Goal: Task Accomplishment & Management: Use online tool/utility

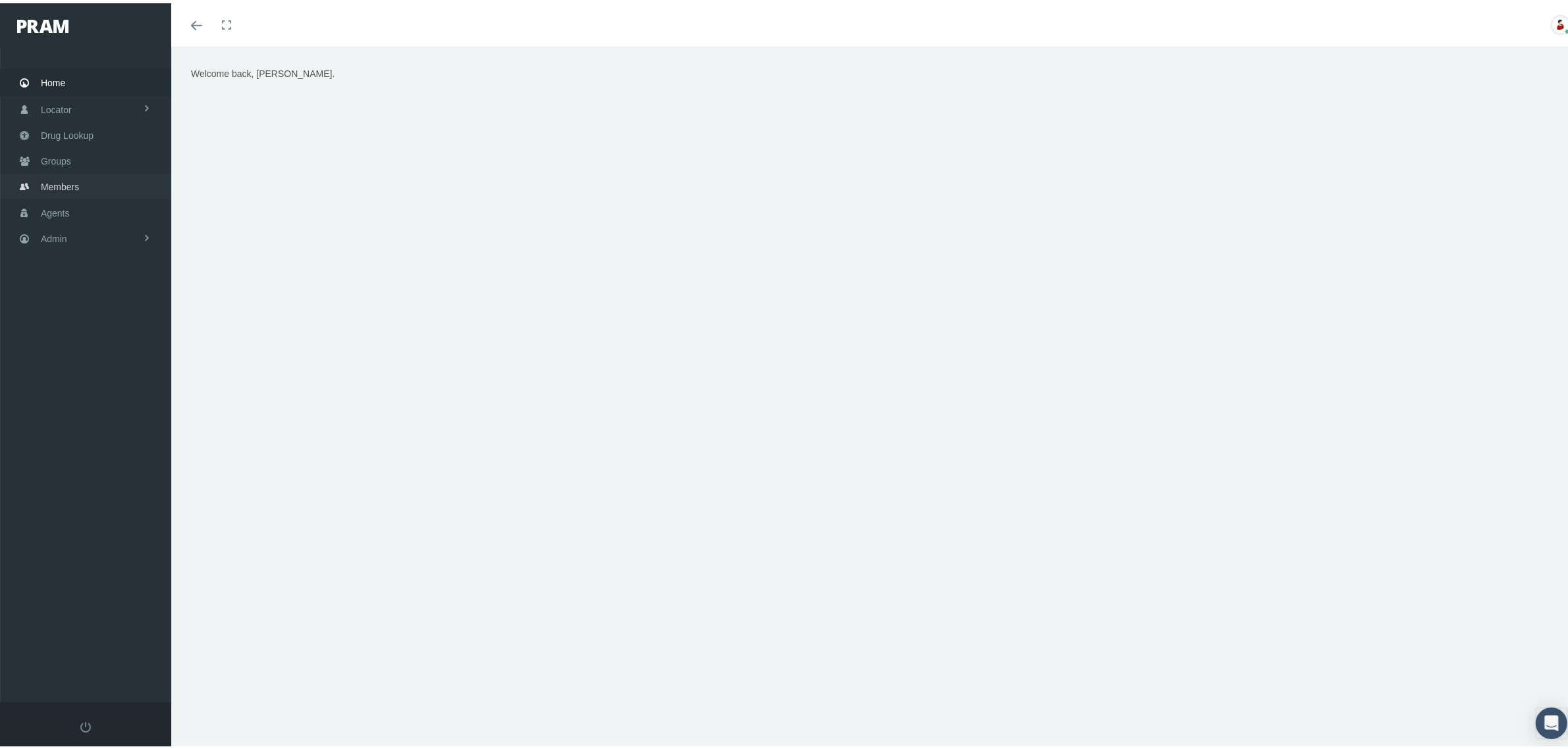
click at [67, 175] on span "Members" at bounding box center [60, 184] width 38 height 25
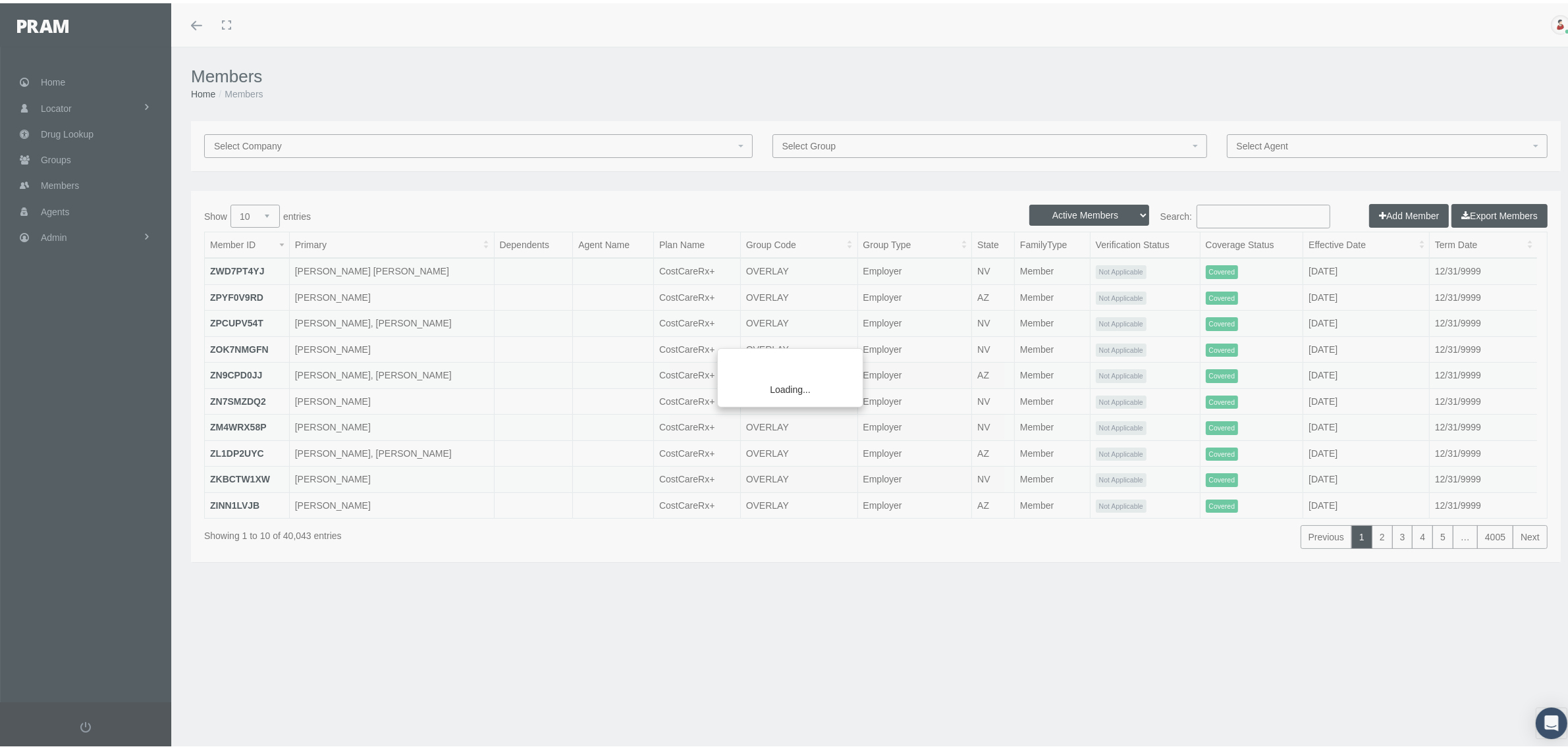
click at [1250, 210] on div "Loading..." at bounding box center [784, 374] width 1568 height 749
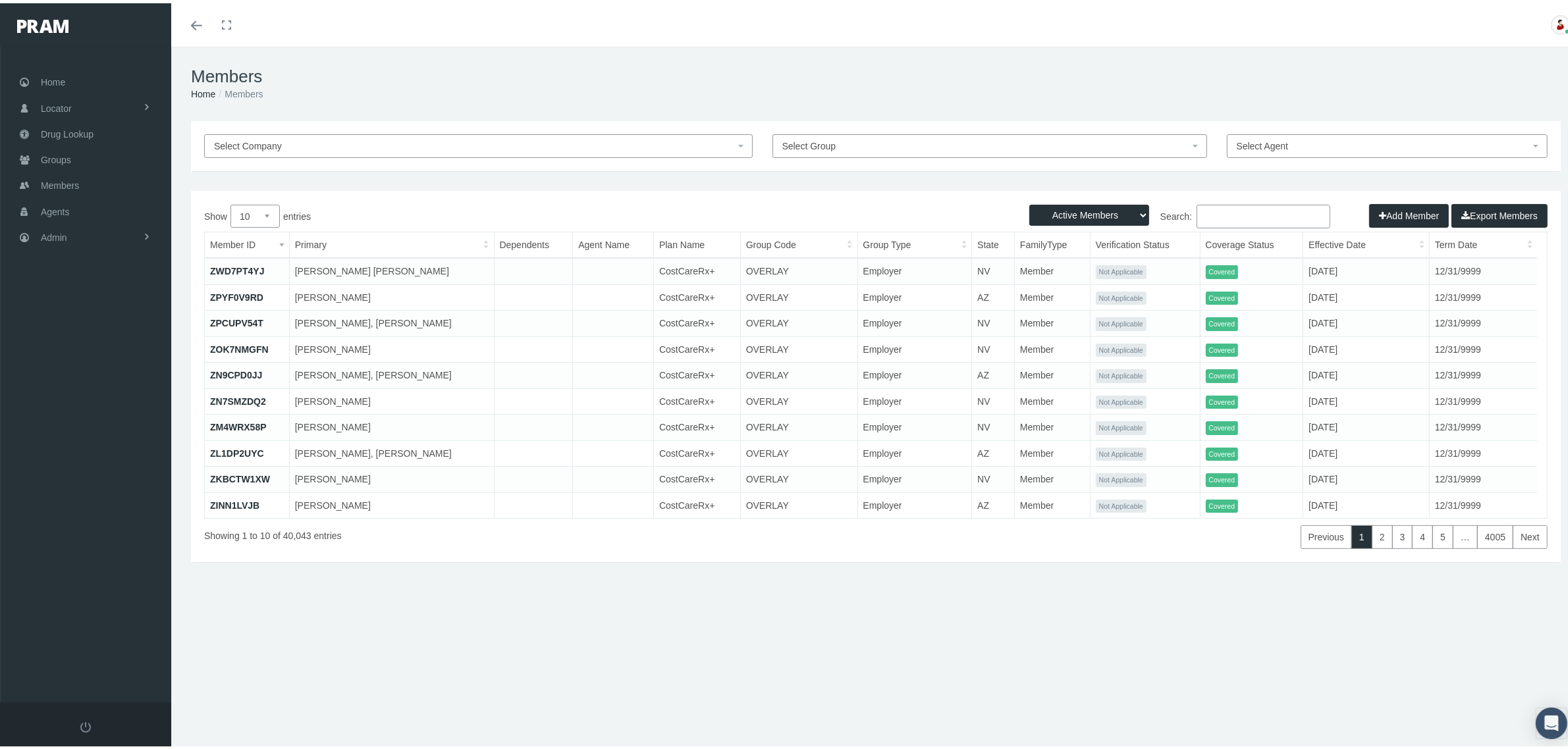
click at [1253, 214] on input "Search:" at bounding box center [1264, 213] width 134 height 24
paste input "F0279141201"
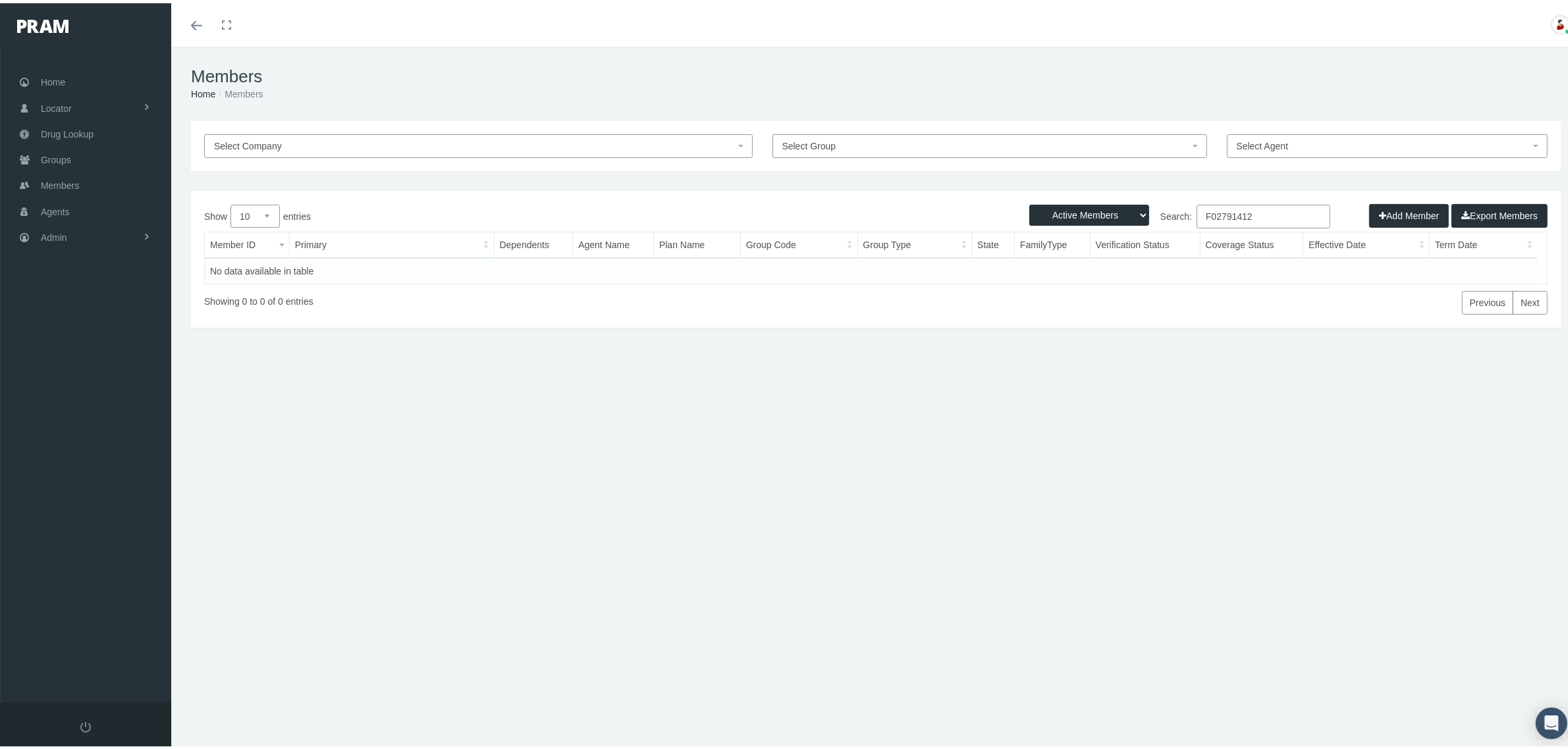
type input "F02791412"
click at [1129, 212] on select "Active Members Terminated Members Active & Terminated" at bounding box center [1089, 212] width 120 height 21
select select "2"
click at [1030, 201] on select "Active Members Terminated Members Active & Terminated" at bounding box center [1089, 212] width 120 height 21
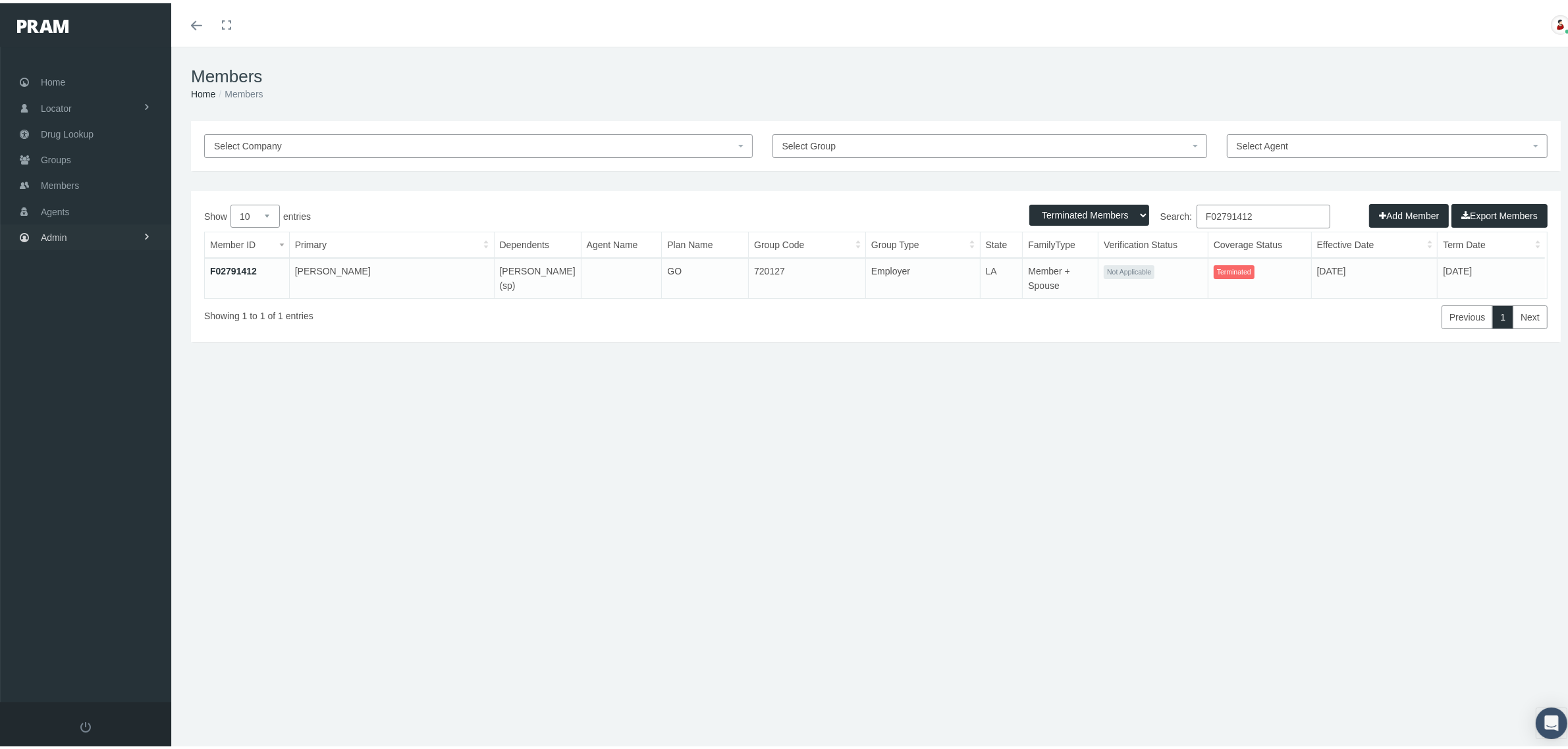
click at [99, 234] on link "Admin" at bounding box center [86, 234] width 171 height 25
click at [104, 310] on link "Claims" at bounding box center [86, 312] width 171 height 23
click at [89, 617] on link "Content" at bounding box center [86, 626] width 171 height 23
click at [110, 525] on span "Pharmacy Network" at bounding box center [90, 530] width 77 height 23
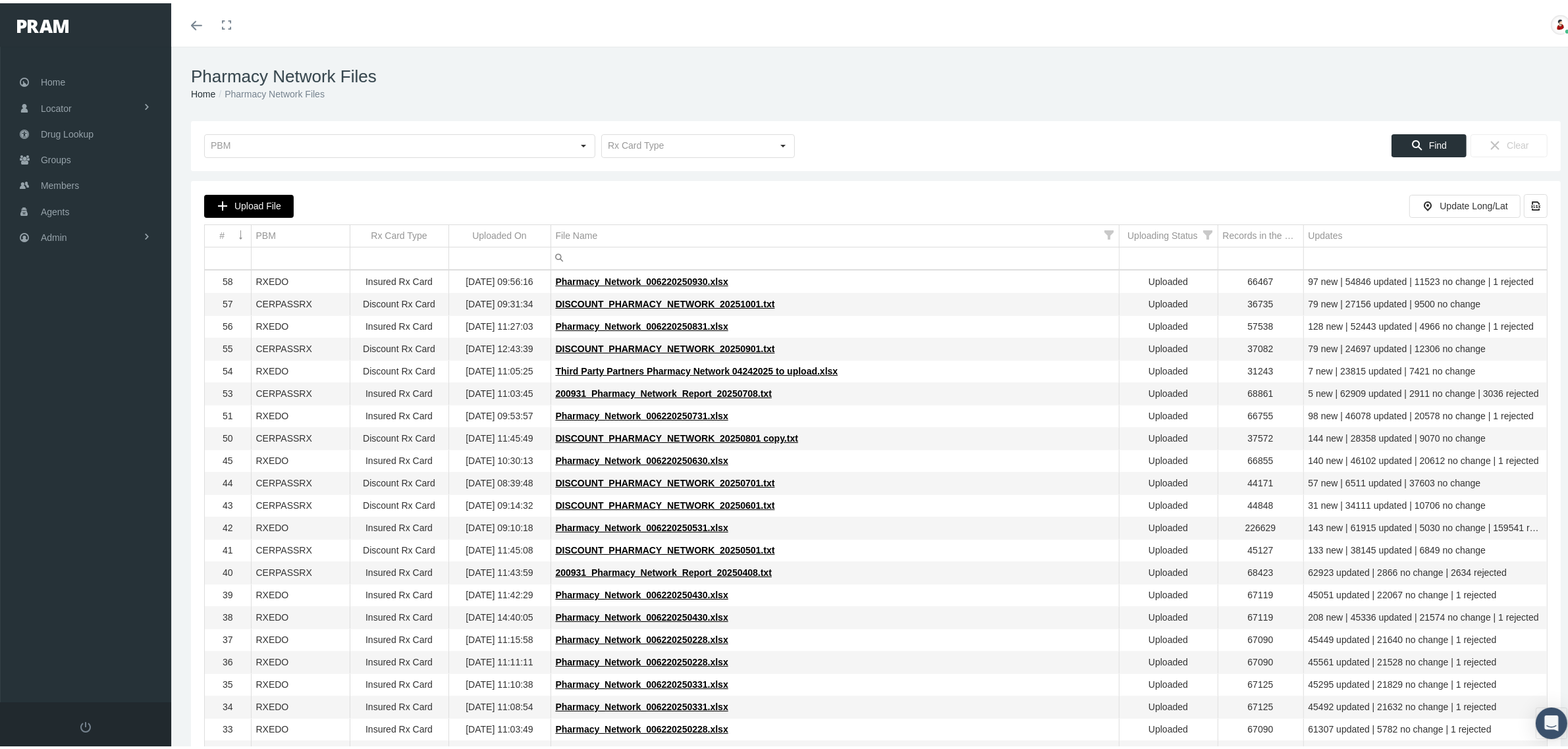
click at [258, 199] on span "Upload File" at bounding box center [258, 202] width 47 height 10
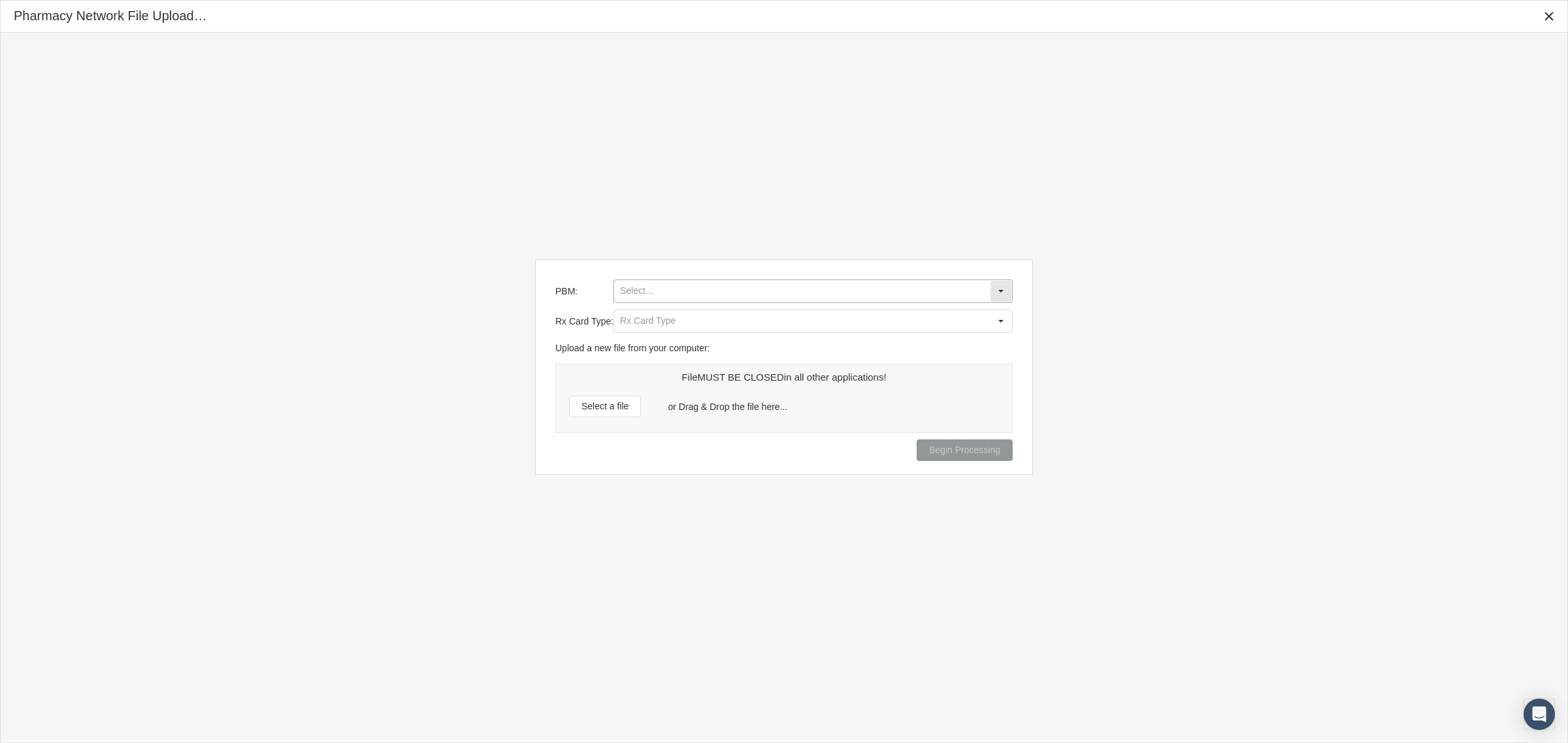
click at [769, 290] on input "PBM:" at bounding box center [802, 291] width 375 height 22
click at [683, 312] on div "CERPASSRX" at bounding box center [813, 315] width 396 height 22
type input "CERPASSRX"
click at [683, 322] on input "Rx Card Type:" at bounding box center [802, 321] width 375 height 22
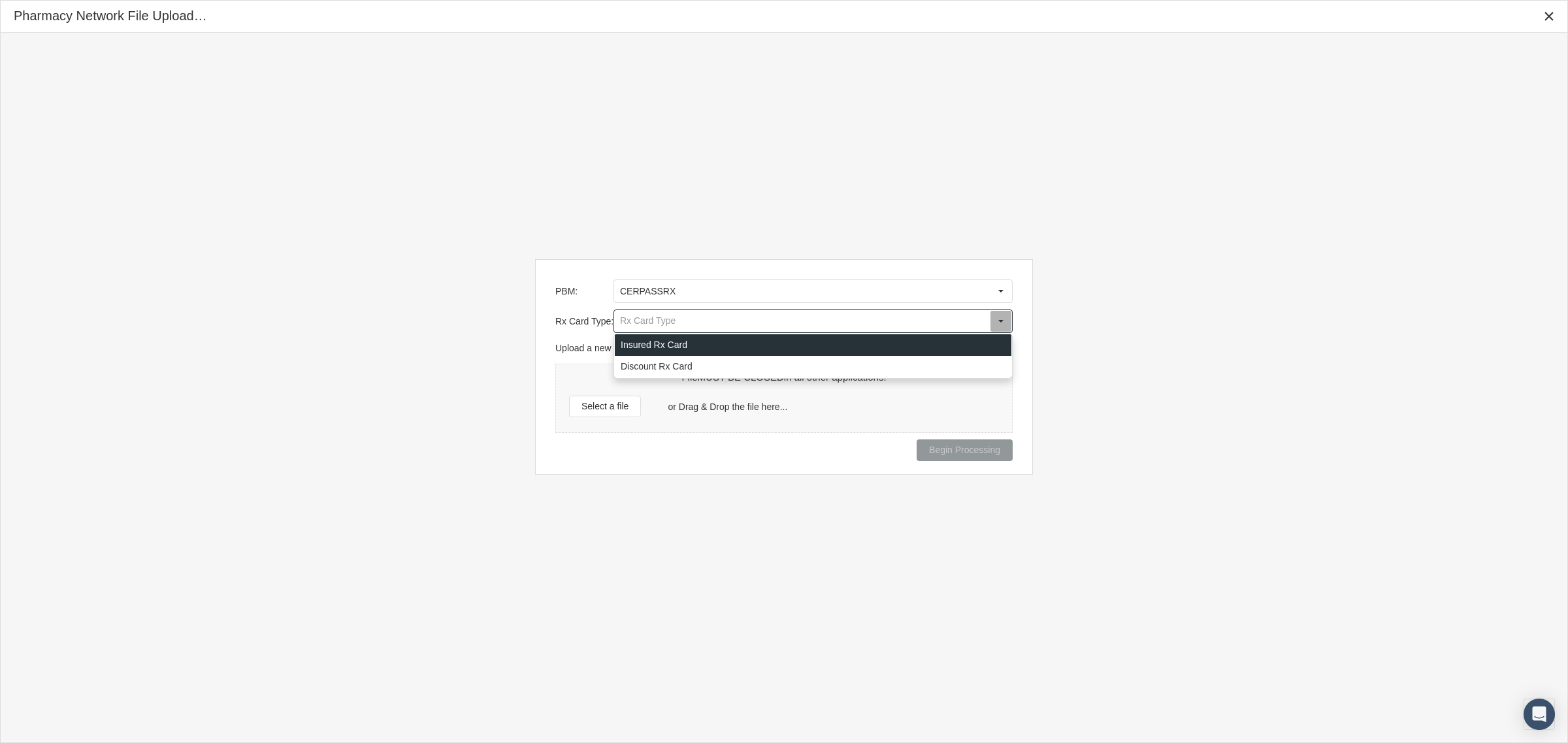
click at [674, 346] on div "Insured Rx Card" at bounding box center [813, 345] width 396 height 22
type input "Insured Rx Card"
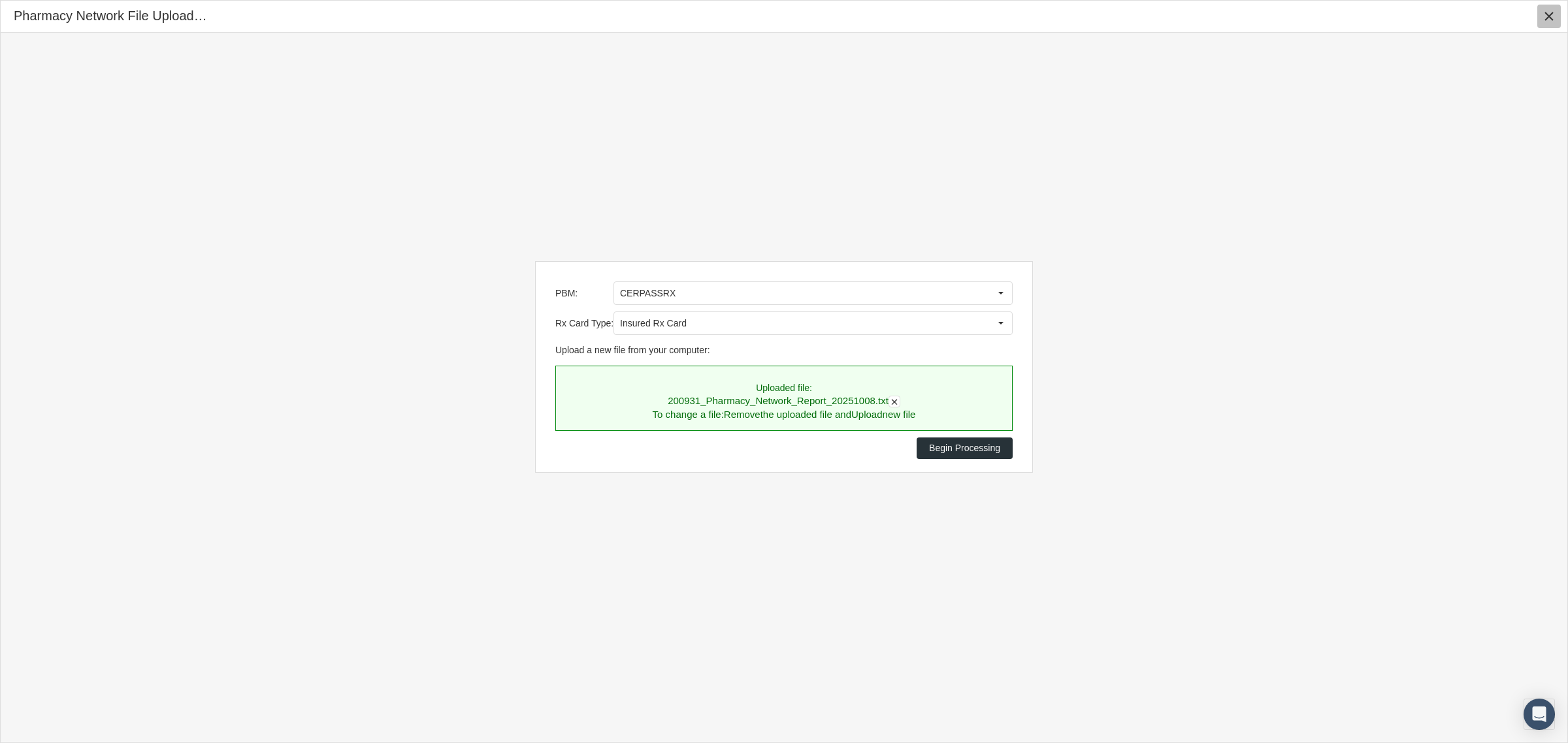
click at [1545, 13] on icon "Close" at bounding box center [1548, 16] width 12 height 12
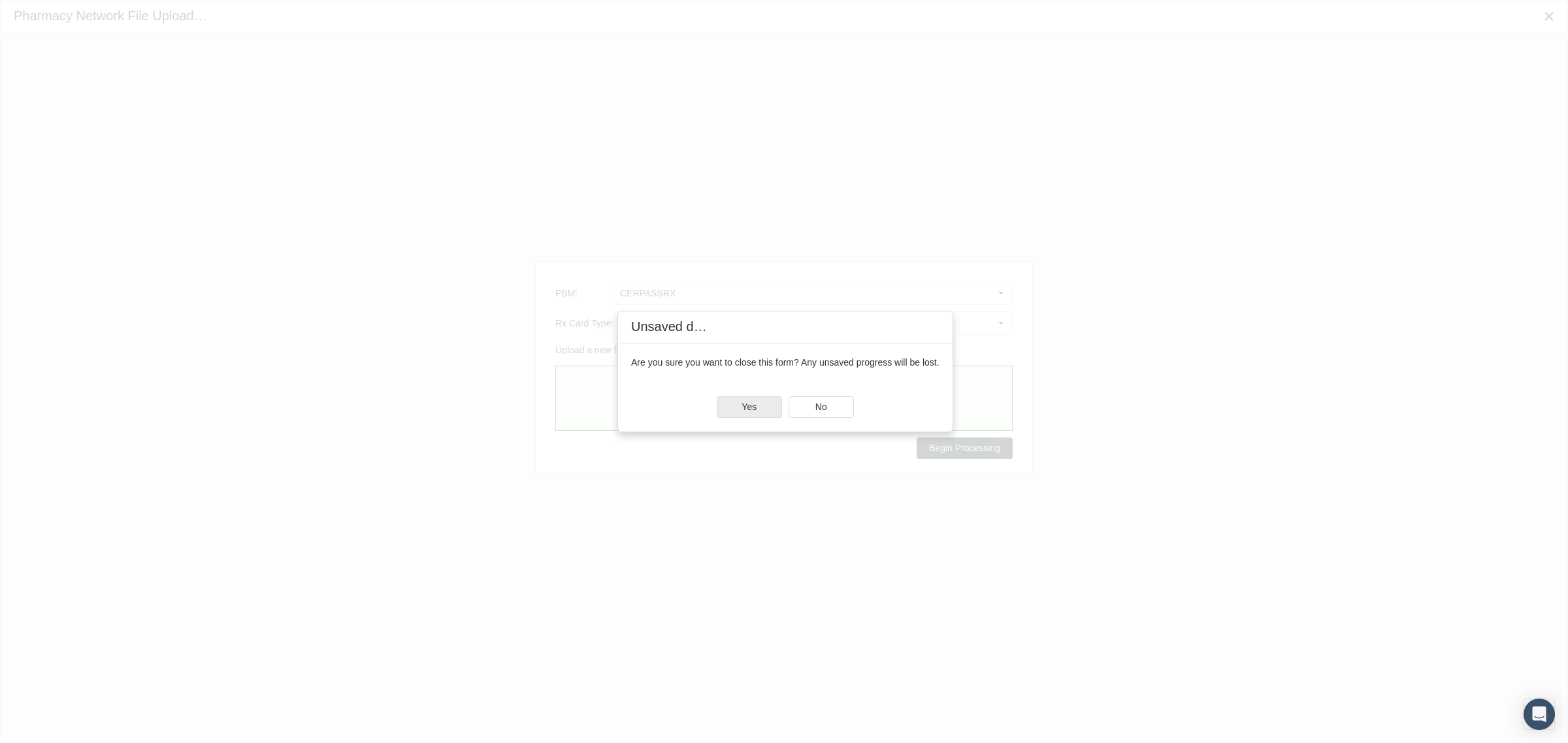
click at [737, 403] on div "Yes" at bounding box center [749, 407] width 64 height 20
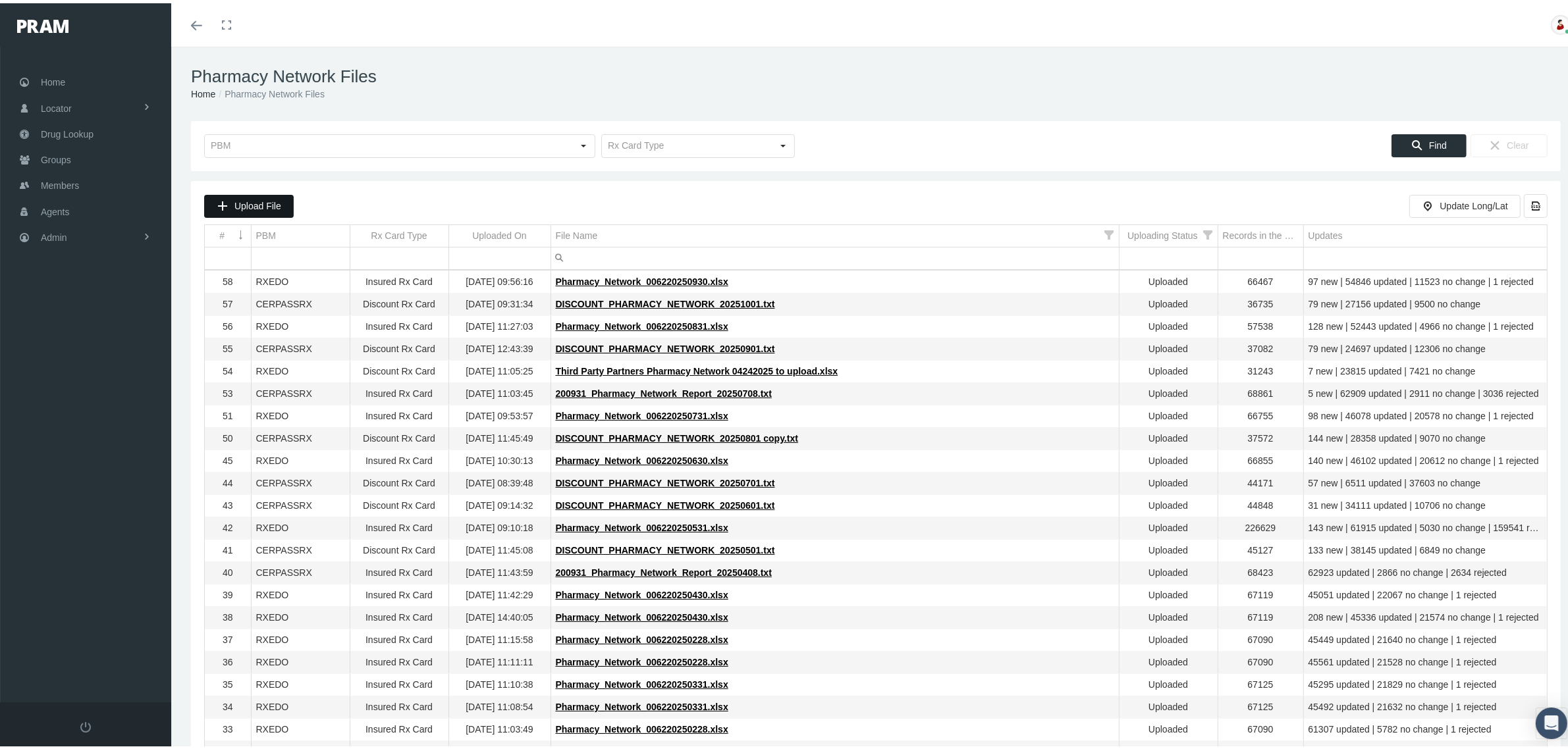
click at [270, 202] on span "Upload File" at bounding box center [258, 202] width 47 height 10
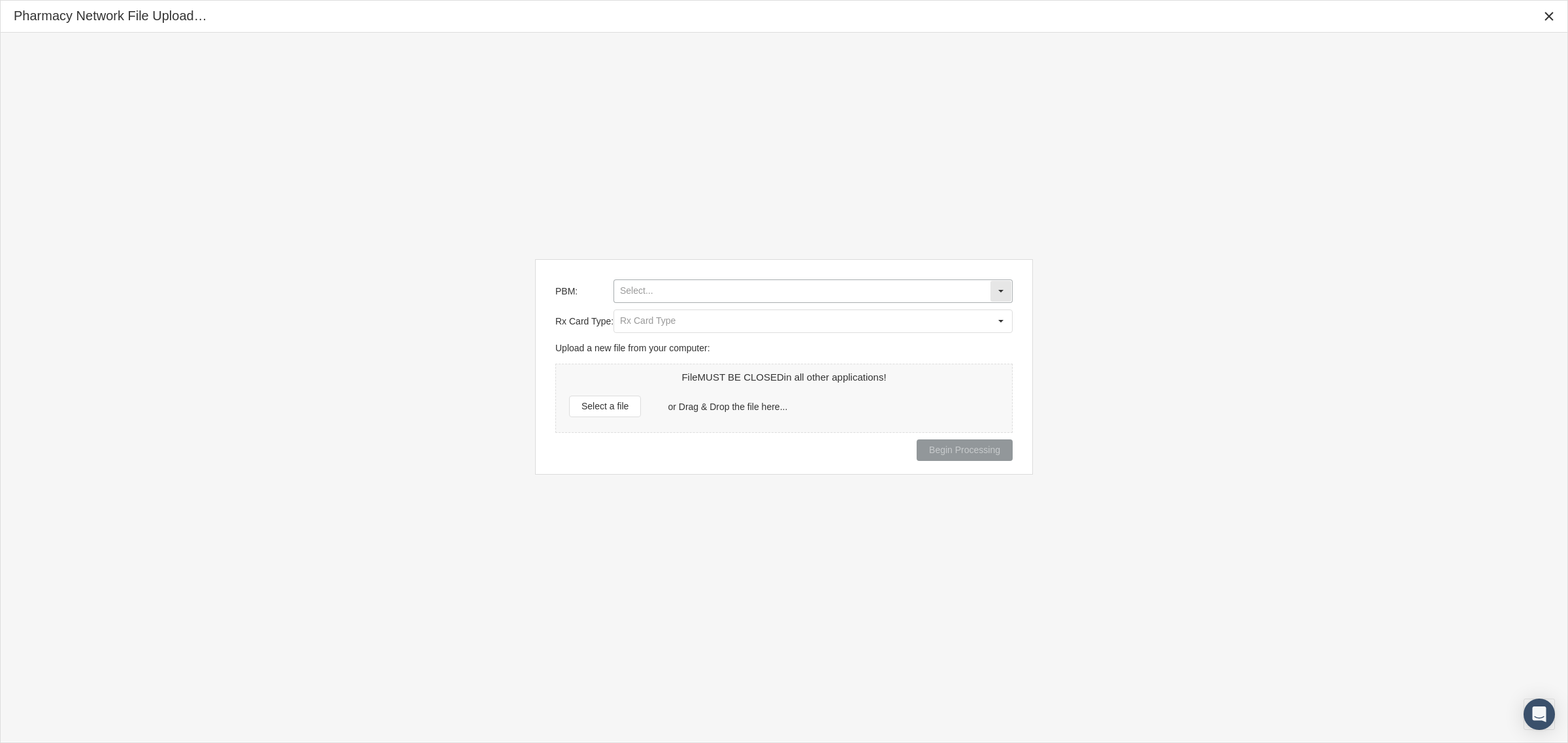
click at [680, 291] on input "PBM:" at bounding box center [802, 291] width 375 height 22
click at [676, 311] on div "CERPASSRX" at bounding box center [813, 315] width 396 height 22
type input "CERPASSRX"
click at [676, 315] on input "Rx Card Type:" at bounding box center [802, 321] width 375 height 22
click at [672, 340] on div "Insured Rx Card" at bounding box center [813, 345] width 396 height 22
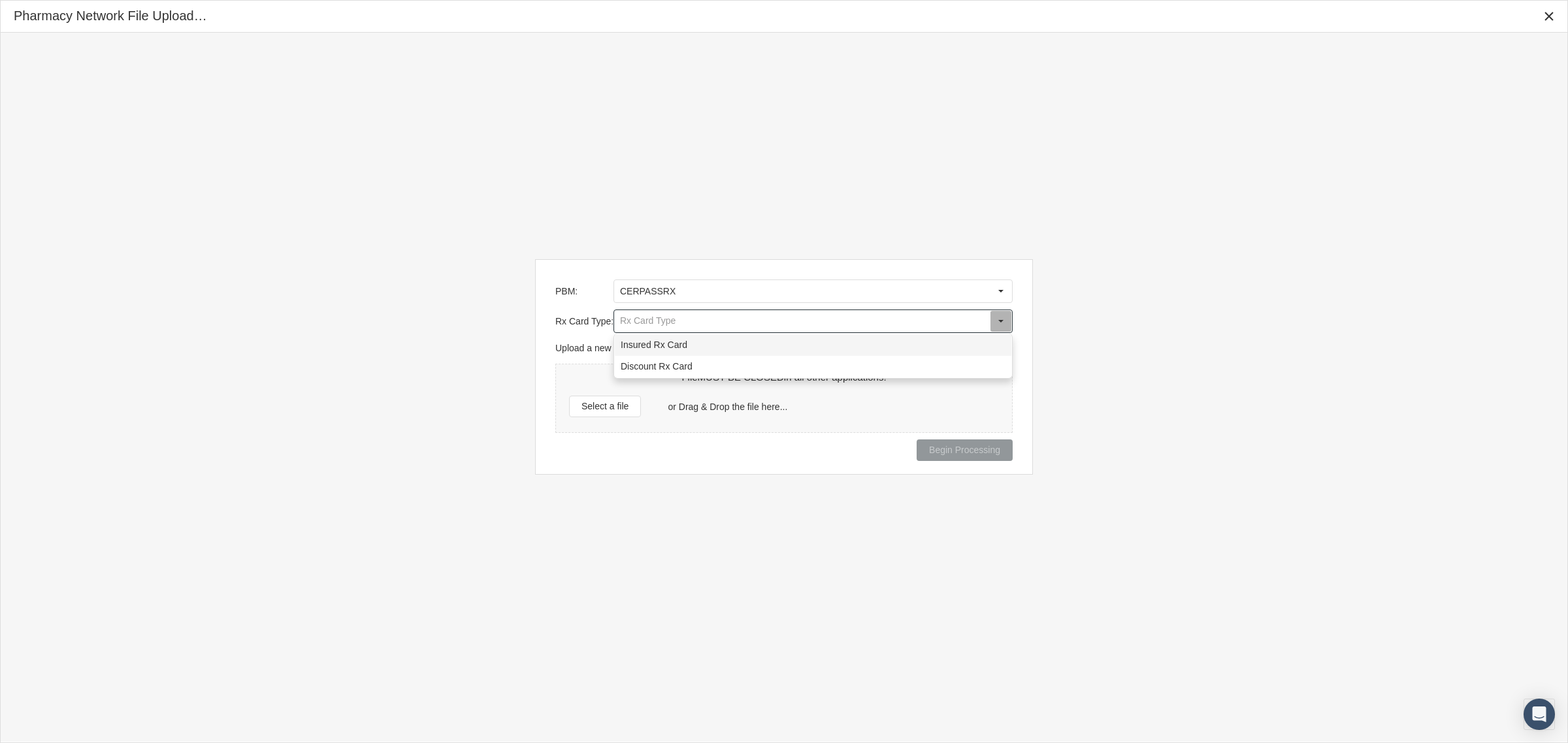
type input "Insured Rx Card"
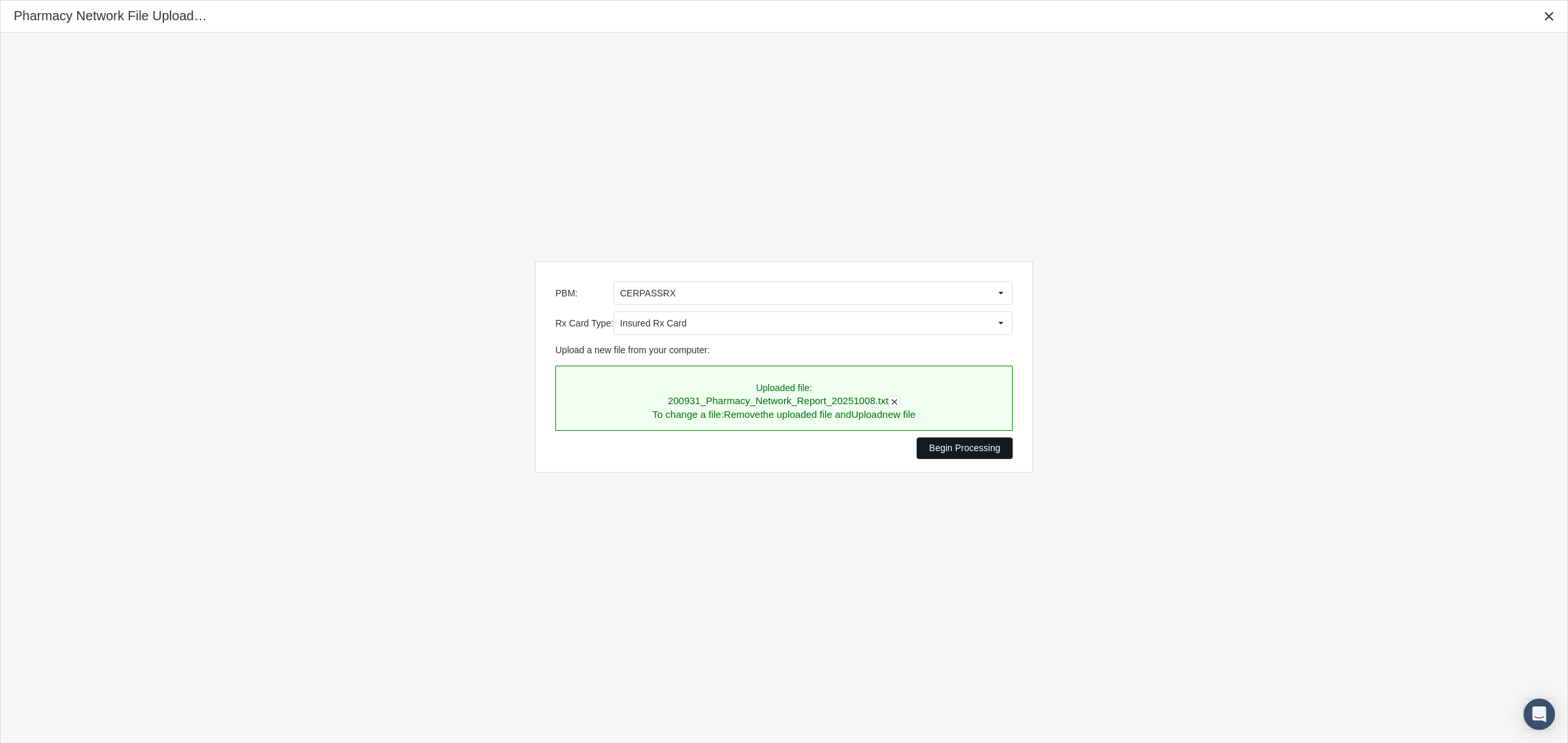
click at [932, 448] on span "Begin Processing" at bounding box center [964, 447] width 71 height 10
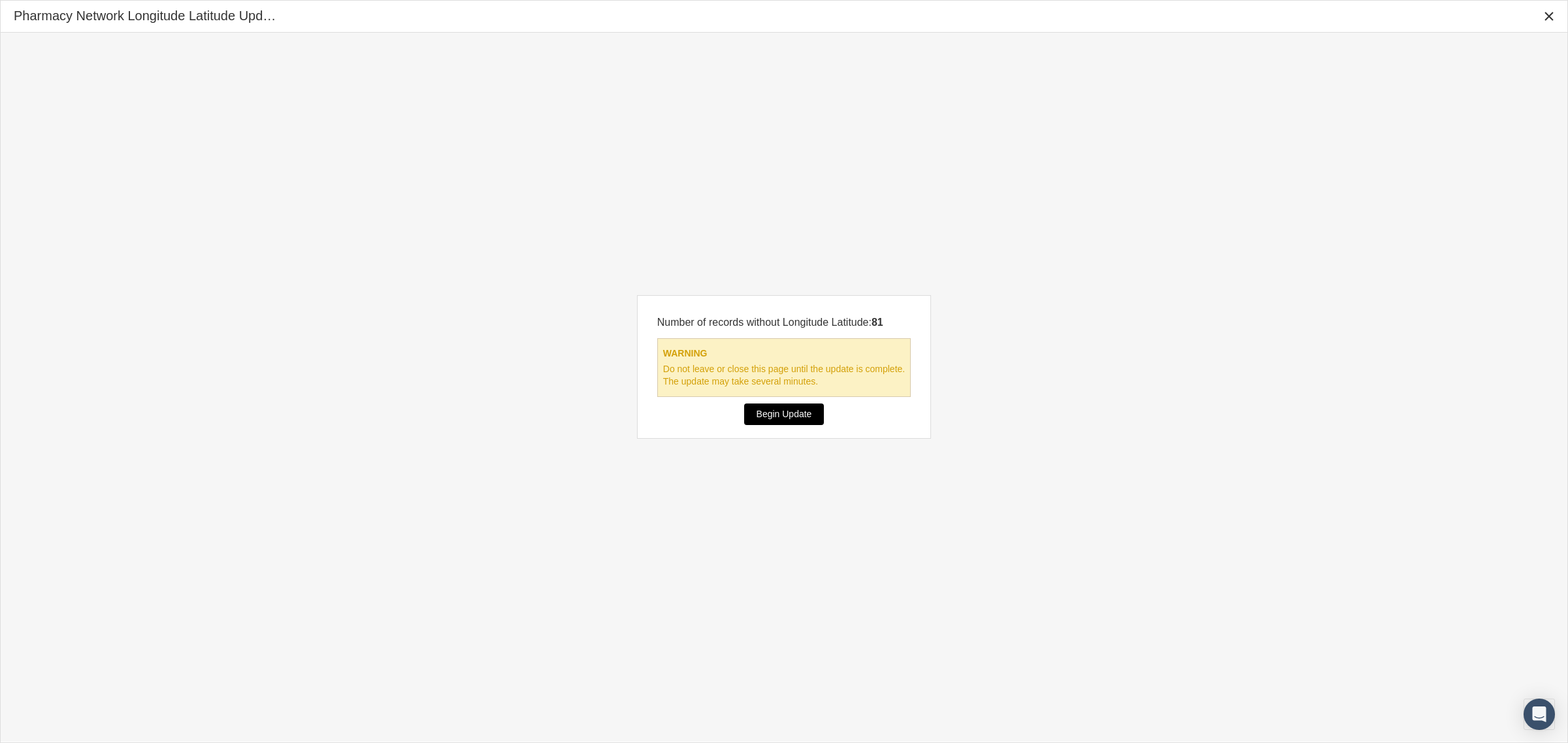
click at [791, 419] on span "Begin Update" at bounding box center [784, 413] width 56 height 10
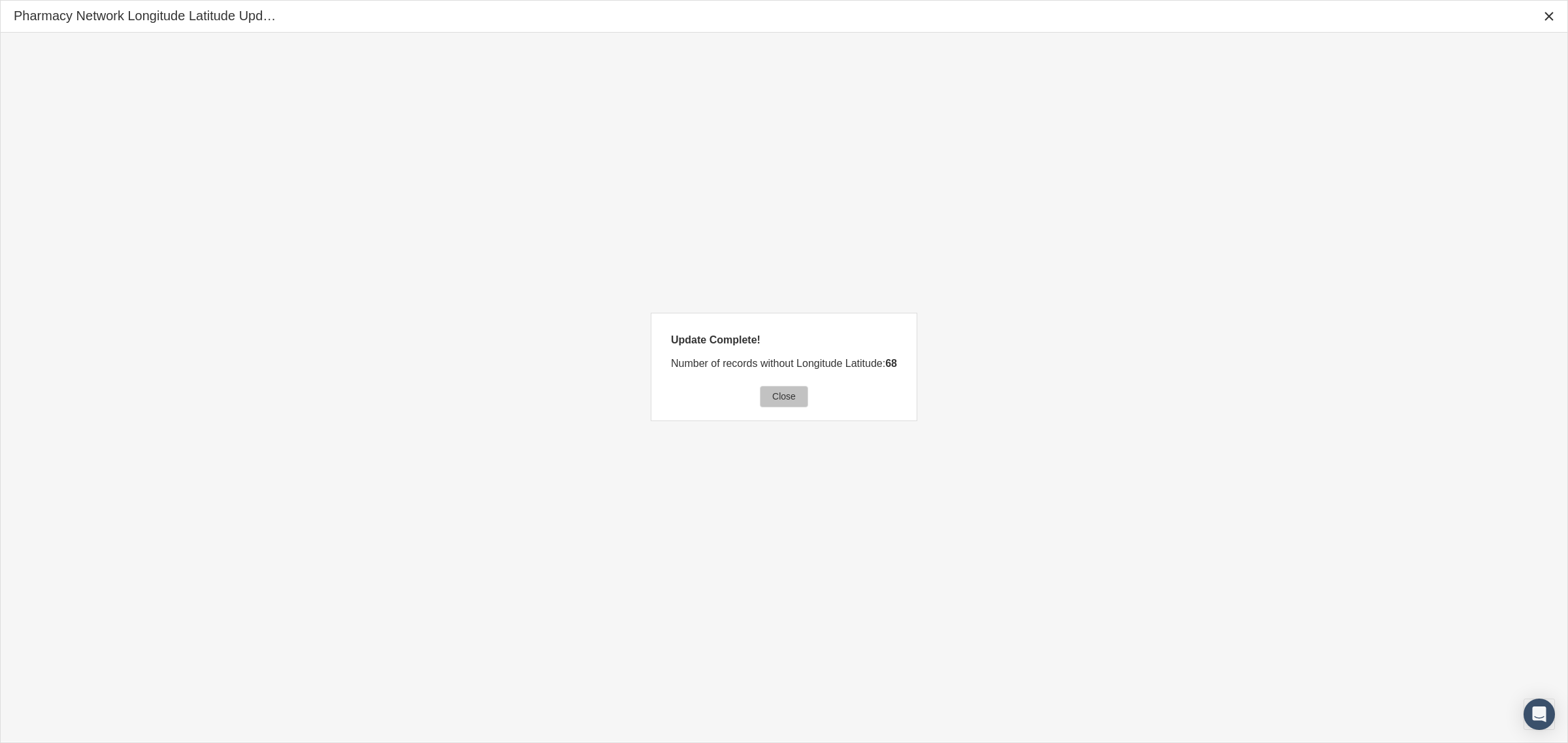
click at [783, 387] on div "Close" at bounding box center [783, 397] width 47 height 20
